Goal: Information Seeking & Learning: Learn about a topic

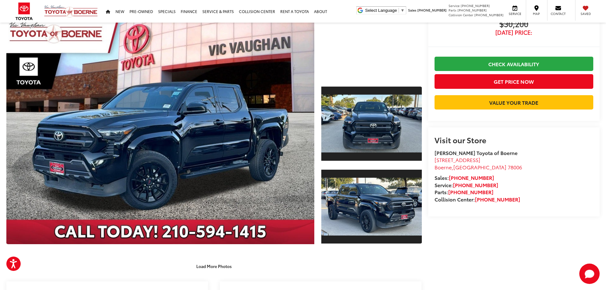
scroll to position [32, 0]
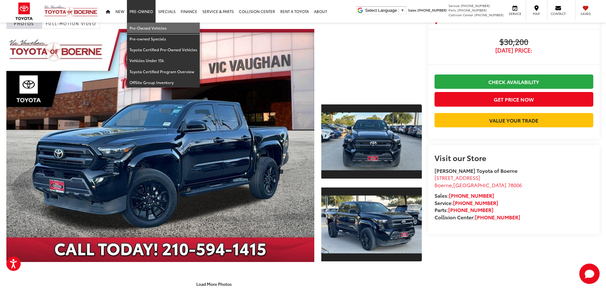
click at [143, 25] on link "Pre-Owned Vehicles" at bounding box center [163, 28] width 73 height 11
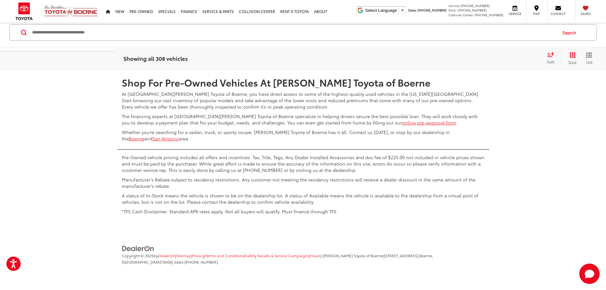
scroll to position [3372, 0]
click at [478, 58] on link "2" at bounding box center [483, 51] width 10 height 11
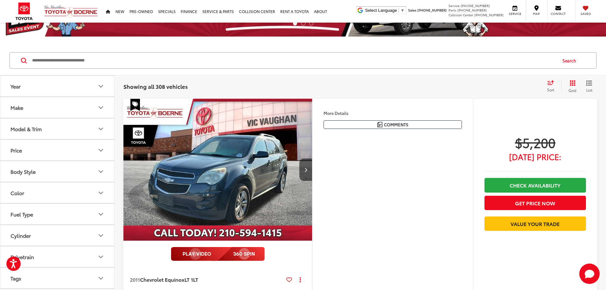
scroll to position [40, 0]
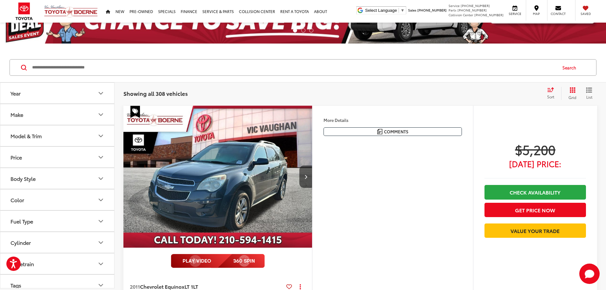
click at [102, 178] on icon "Body Style" at bounding box center [101, 178] width 4 height 2
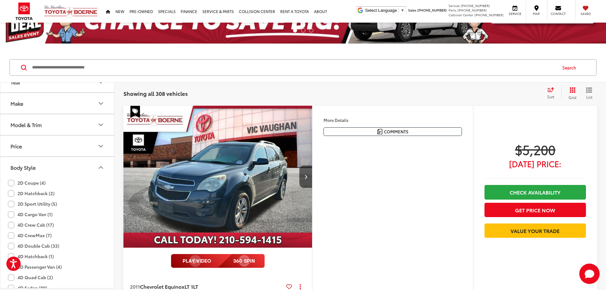
scroll to position [0, 0]
click at [103, 179] on icon "Body Style" at bounding box center [101, 179] width 8 height 8
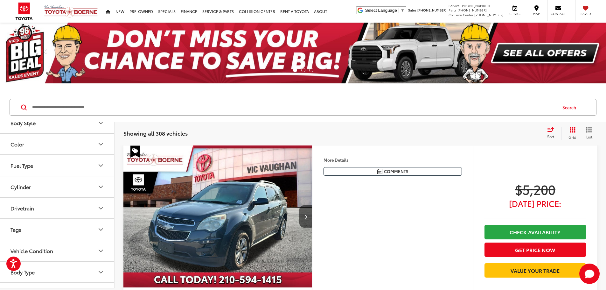
scroll to position [111, 0]
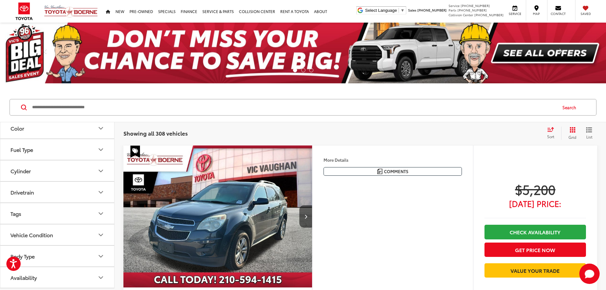
click at [101, 256] on icon "Body Type" at bounding box center [101, 256] width 8 height 8
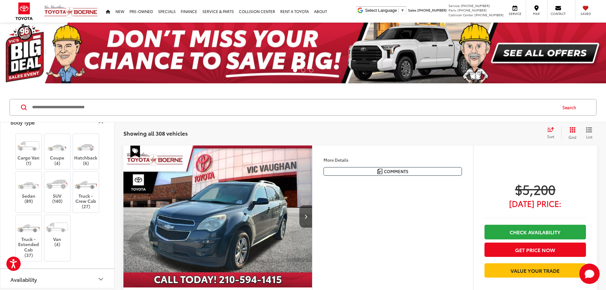
scroll to position [247, 0]
click at [28, 237] on label "Truck - Extended Cab (37)" at bounding box center [29, 236] width 26 height 39
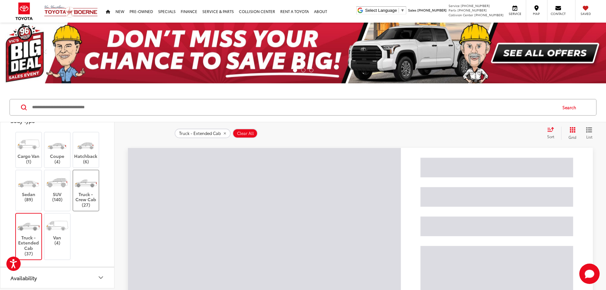
click at [90, 194] on label "Truck - Crew Cab (27)" at bounding box center [86, 190] width 26 height 34
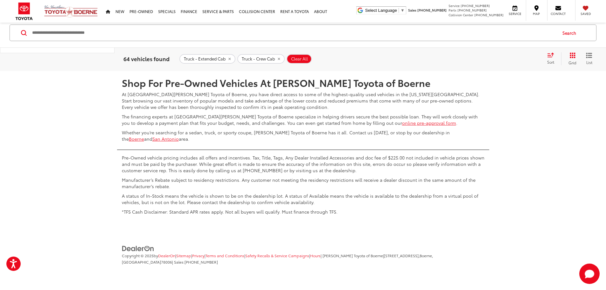
scroll to position [3371, 0]
click at [478, 58] on link "2" at bounding box center [483, 51] width 10 height 11
click at [488, 58] on link "3" at bounding box center [493, 51] width 10 height 11
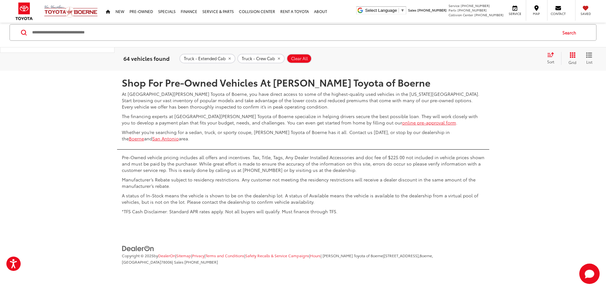
click at [497, 58] on link "4" at bounding box center [502, 51] width 10 height 11
click at [497, 58] on link "5" at bounding box center [502, 51] width 10 height 11
click at [507, 58] on link "6" at bounding box center [512, 51] width 10 height 11
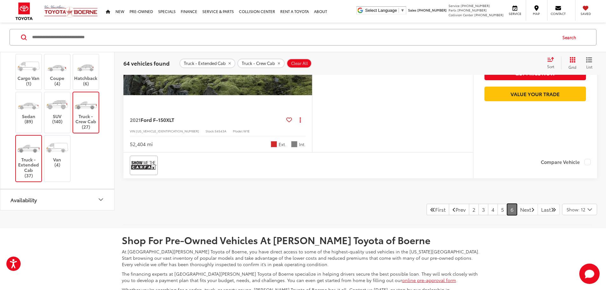
scroll to position [827, 0]
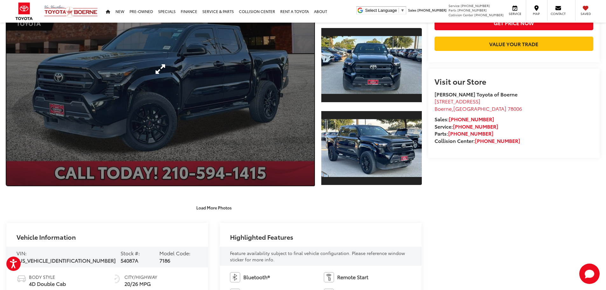
click at [242, 93] on link "Expand Photo 0" at bounding box center [160, 69] width 308 height 233
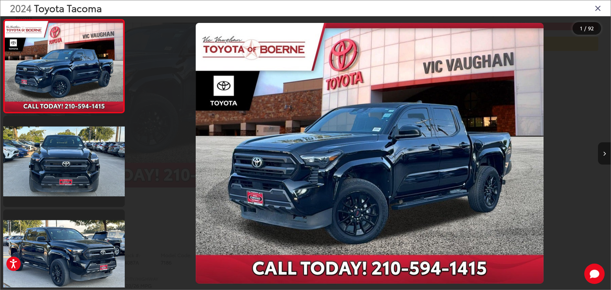
click at [605, 154] on icon "Next image" at bounding box center [604, 153] width 3 height 4
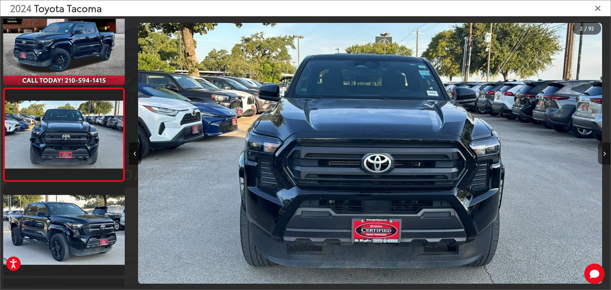
scroll to position [0, 481]
click at [604, 154] on icon "Next image" at bounding box center [604, 153] width 3 height 4
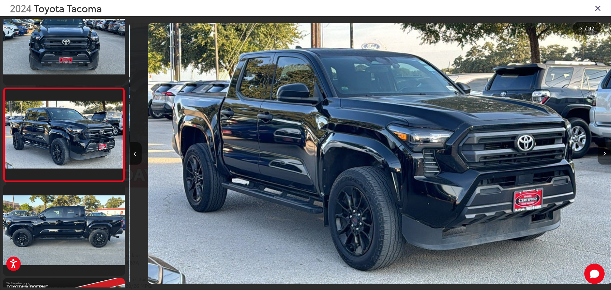
scroll to position [0, 963]
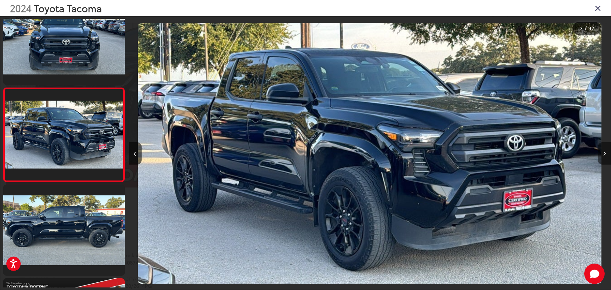
click at [604, 154] on icon "Next image" at bounding box center [604, 153] width 3 height 4
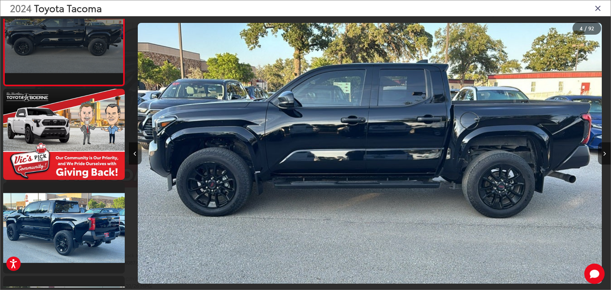
scroll to position [340, 0]
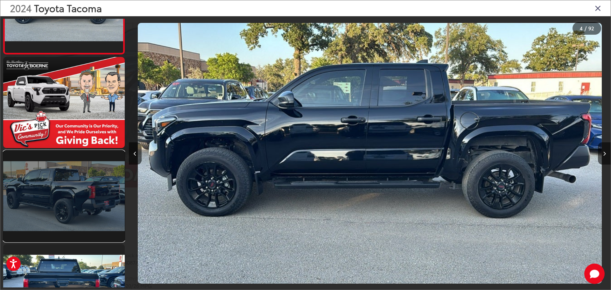
click at [35, 211] on link at bounding box center [63, 195] width 121 height 91
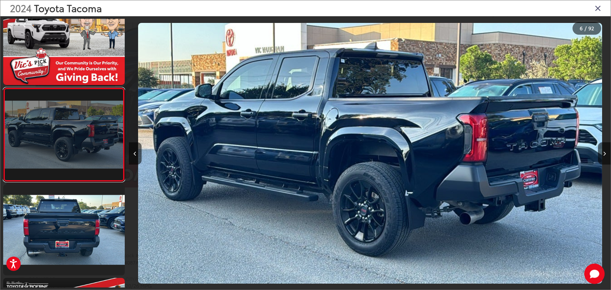
scroll to position [0, 2408]
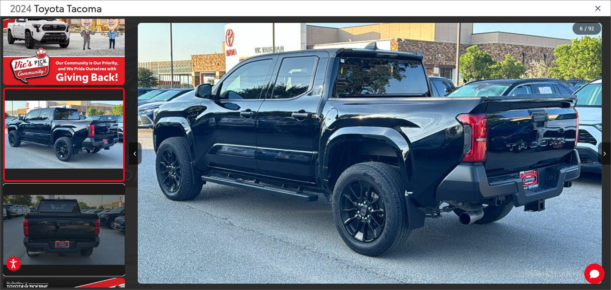
click at [52, 240] on link at bounding box center [63, 229] width 121 height 91
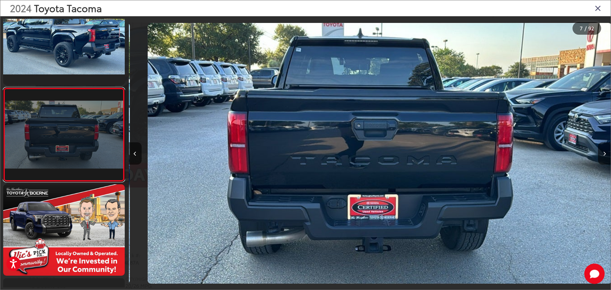
scroll to position [0, 2889]
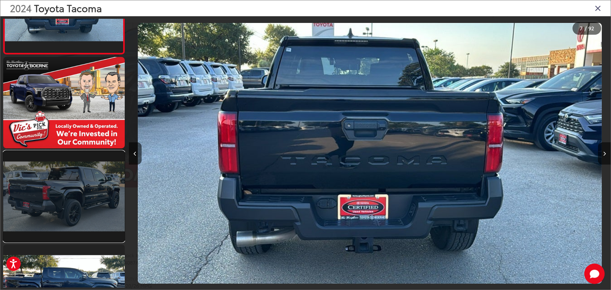
click at [62, 216] on link at bounding box center [63, 196] width 121 height 91
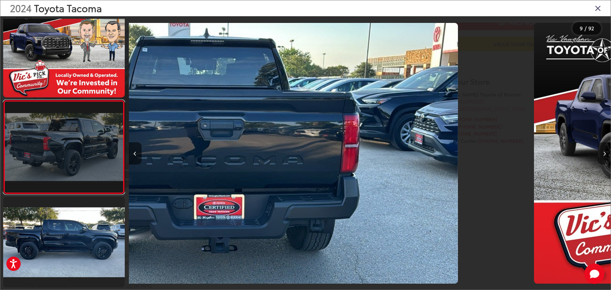
scroll to position [0, 0]
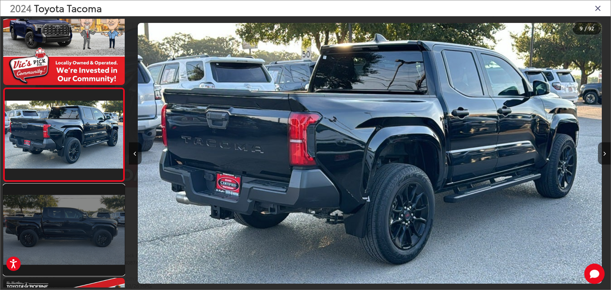
click at [61, 226] on link at bounding box center [63, 229] width 121 height 91
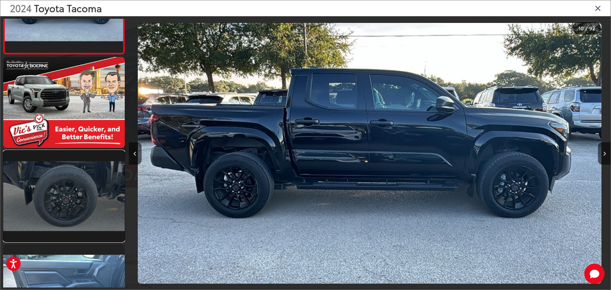
click at [64, 210] on link at bounding box center [63, 195] width 121 height 91
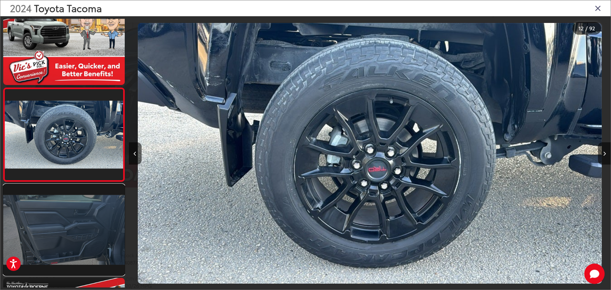
click at [63, 242] on link at bounding box center [63, 229] width 121 height 91
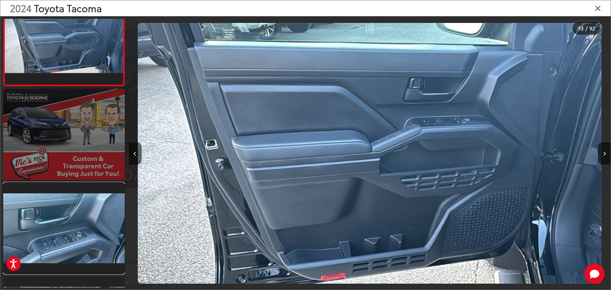
click at [66, 236] on link at bounding box center [63, 228] width 121 height 91
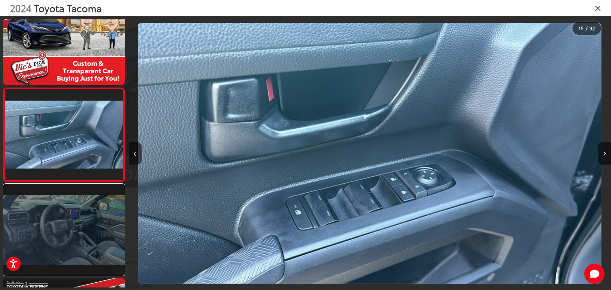
click at [66, 239] on link at bounding box center [63, 229] width 121 height 91
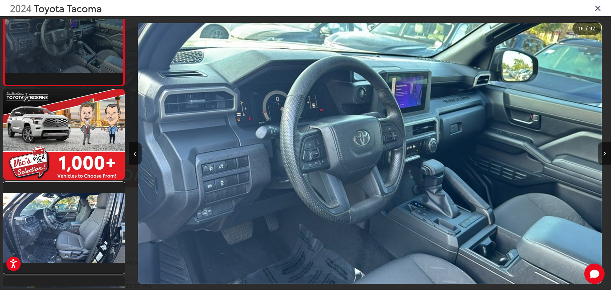
click at [66, 239] on link at bounding box center [63, 227] width 121 height 91
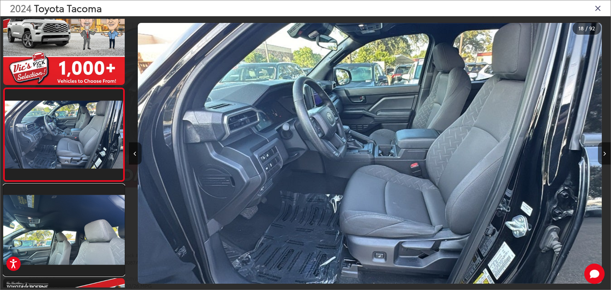
click at [66, 239] on link at bounding box center [63, 229] width 121 height 91
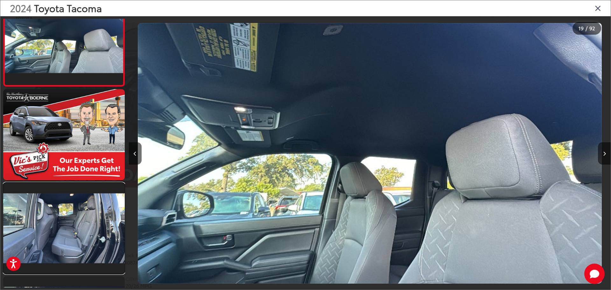
click at [66, 239] on link at bounding box center [63, 228] width 121 height 91
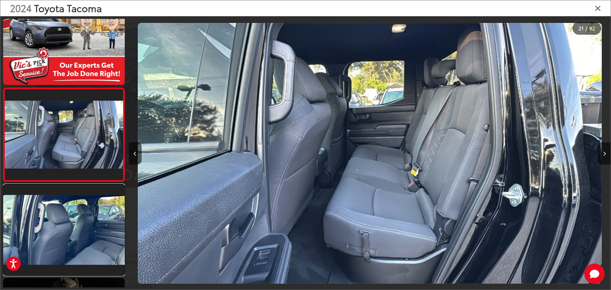
click at [66, 239] on link at bounding box center [63, 229] width 121 height 91
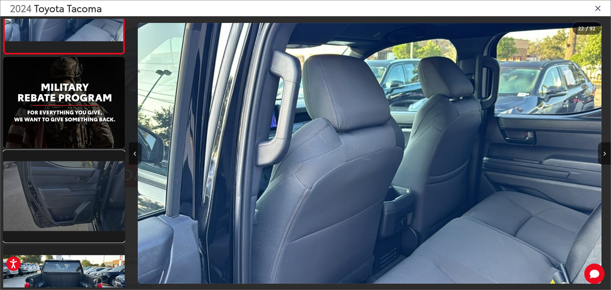
click at [69, 214] on link at bounding box center [63, 195] width 121 height 91
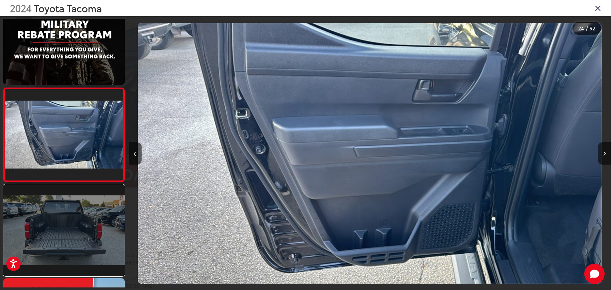
click at [67, 218] on link at bounding box center [63, 229] width 121 height 91
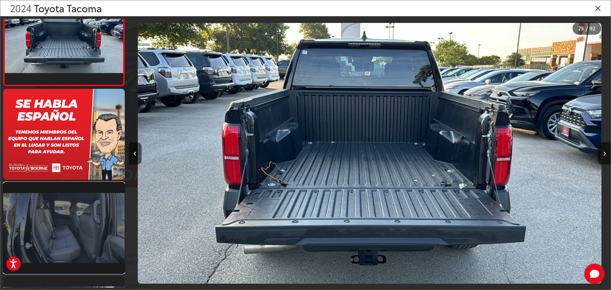
click at [66, 223] on link at bounding box center [63, 227] width 121 height 91
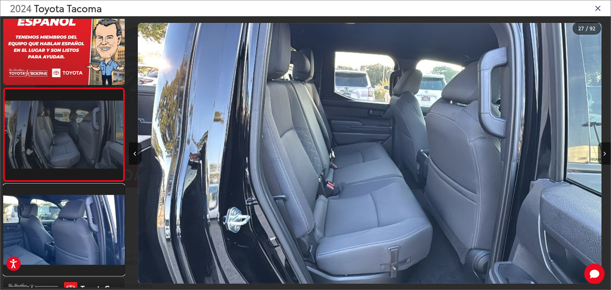
click at [66, 223] on link at bounding box center [63, 229] width 121 height 91
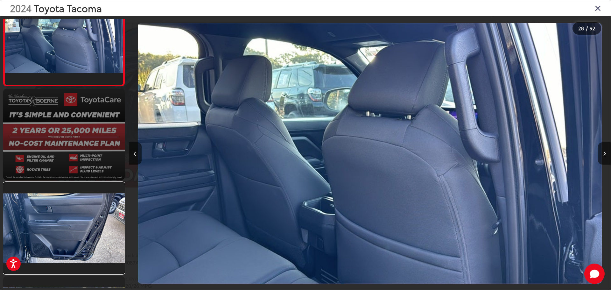
click at [65, 225] on link at bounding box center [63, 227] width 121 height 91
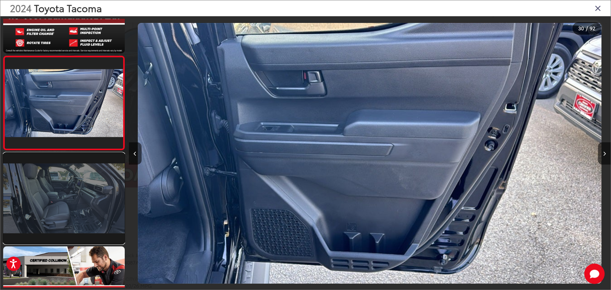
click at [63, 219] on link at bounding box center [63, 198] width 121 height 91
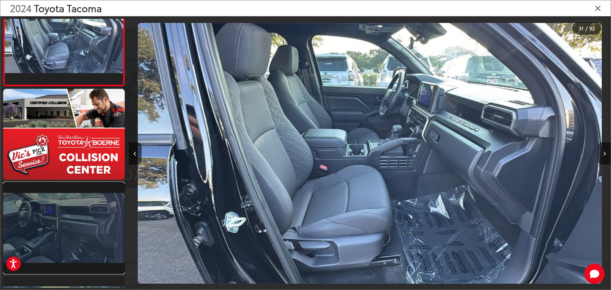
click at [62, 222] on link at bounding box center [63, 227] width 121 height 91
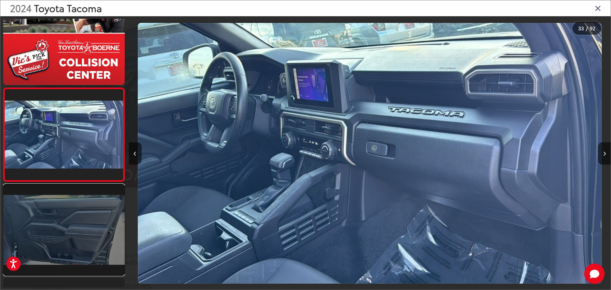
click at [61, 225] on link at bounding box center [63, 229] width 121 height 91
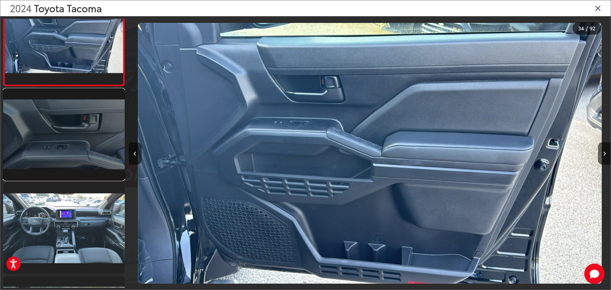
click at [67, 151] on link at bounding box center [63, 134] width 121 height 91
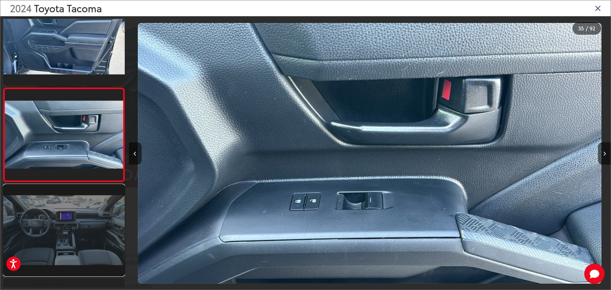
click at [59, 221] on link at bounding box center [63, 229] width 121 height 91
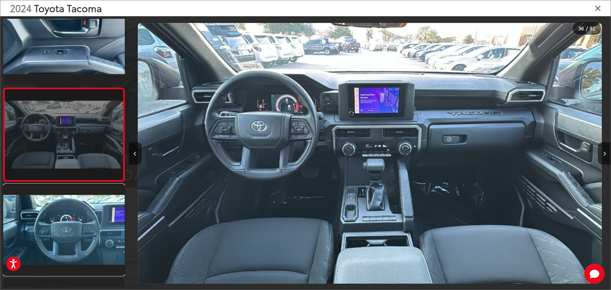
click at [59, 221] on link at bounding box center [63, 229] width 121 height 91
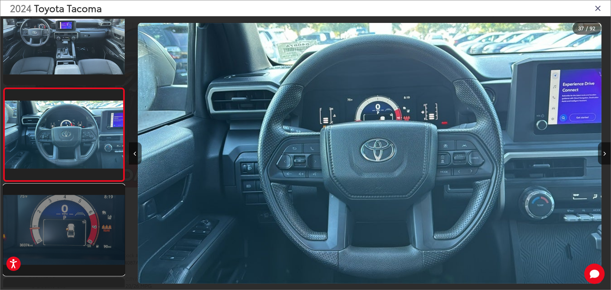
click at [57, 230] on link at bounding box center [63, 229] width 121 height 91
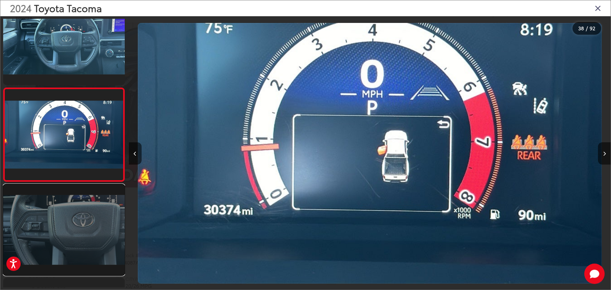
click at [57, 231] on link at bounding box center [63, 229] width 121 height 91
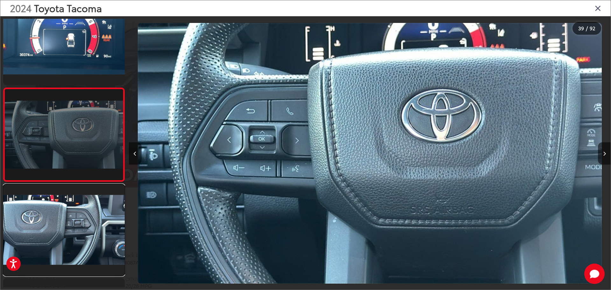
click at [57, 231] on link at bounding box center [63, 229] width 121 height 91
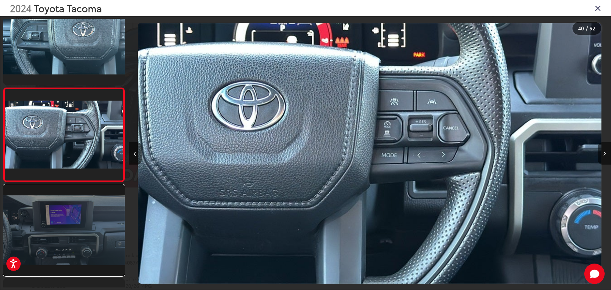
click at [56, 235] on link at bounding box center [63, 229] width 121 height 91
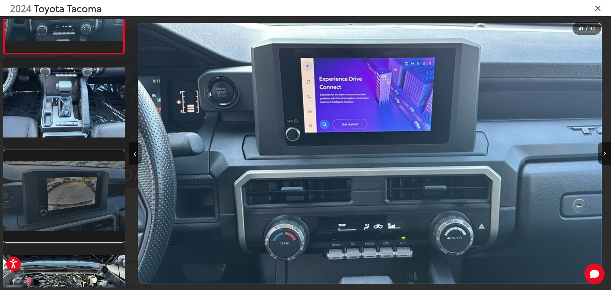
click at [60, 210] on link at bounding box center [63, 195] width 121 height 91
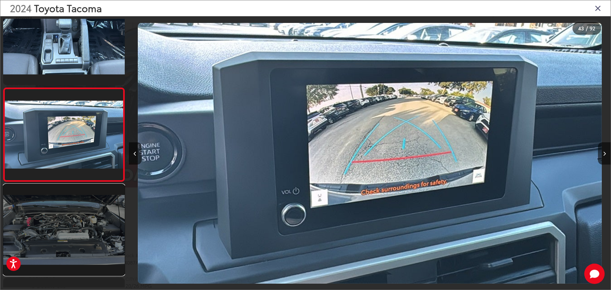
click at [57, 227] on link at bounding box center [63, 229] width 121 height 91
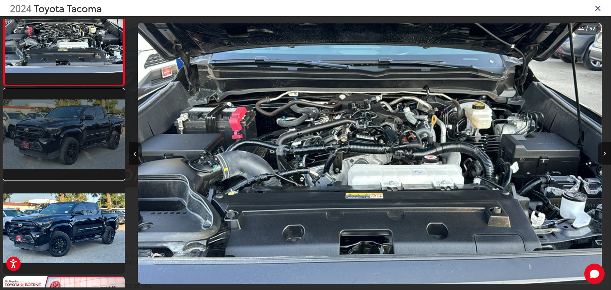
click at [67, 149] on link at bounding box center [63, 134] width 121 height 91
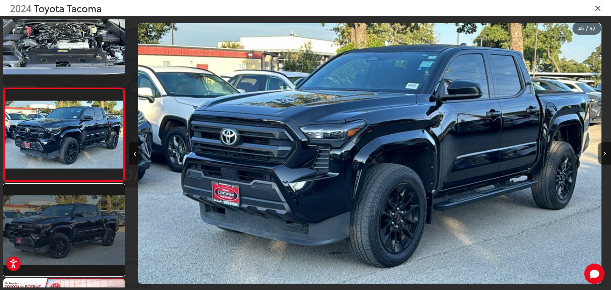
click at [60, 223] on link at bounding box center [63, 229] width 121 height 91
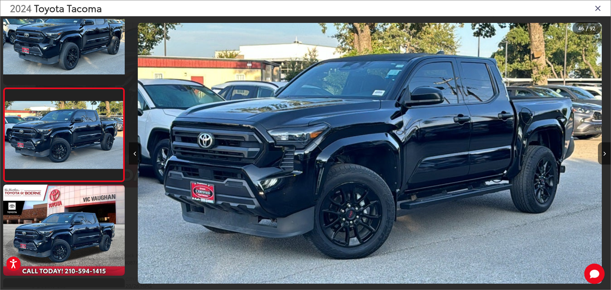
click at [598, 8] on icon "Close gallery" at bounding box center [597, 8] width 6 height 8
